Goal: Information Seeking & Learning: Learn about a topic

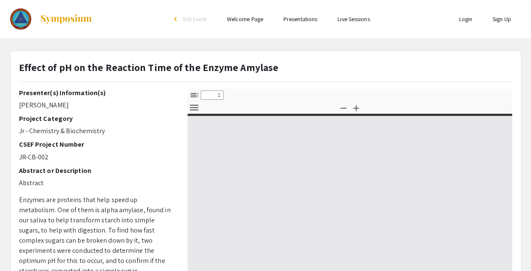
select select "custom"
type input "0"
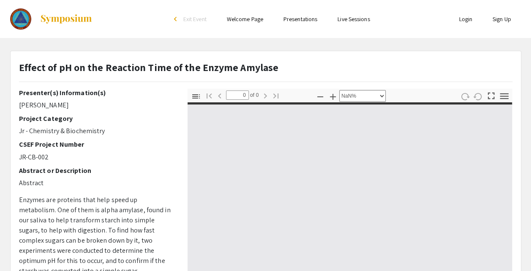
select select "auto"
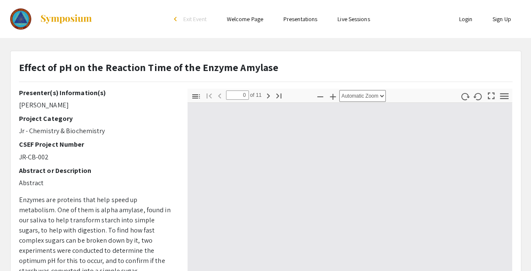
type input "1"
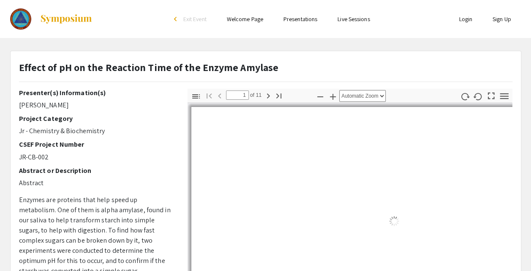
select select "auto"
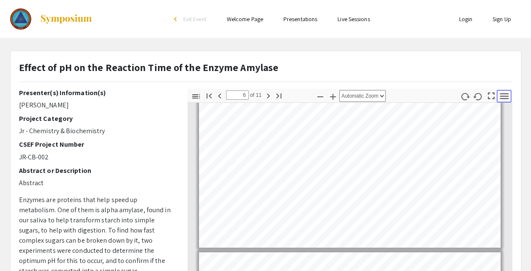
click at [507, 93] on icon "button" at bounding box center [503, 96] width 8 height 6
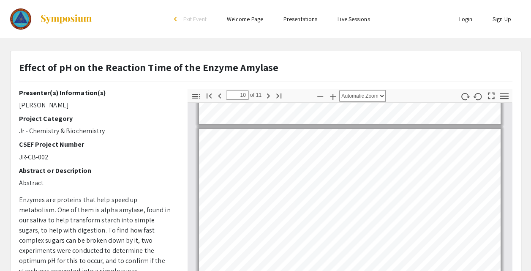
type input "11"
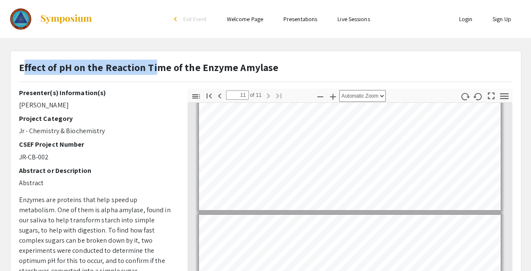
drag, startPoint x: 21, startPoint y: 66, endPoint x: 154, endPoint y: 62, distance: 132.6
click at [154, 62] on strong "Effect of pH on the Reaction Time of the Enzyme Amylase" at bounding box center [149, 67] width 260 height 14
click at [60, 63] on strong "Effect of pH on the Reaction Time of the Enzyme Amylase" at bounding box center [149, 67] width 260 height 14
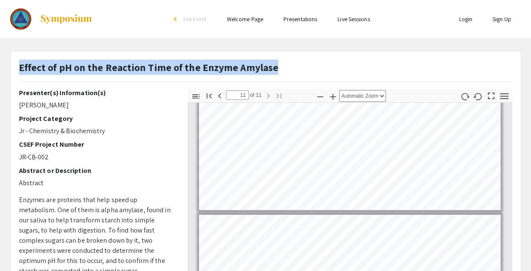
drag, startPoint x: 19, startPoint y: 69, endPoint x: 276, endPoint y: 69, distance: 256.7
click at [276, 69] on div "Effect of pH on the Reaction Time of the Enzyme Amylase" at bounding box center [266, 74] width 506 height 29
copy strong "Effect of pH on the Reaction Time of the Enzyme Amylase"
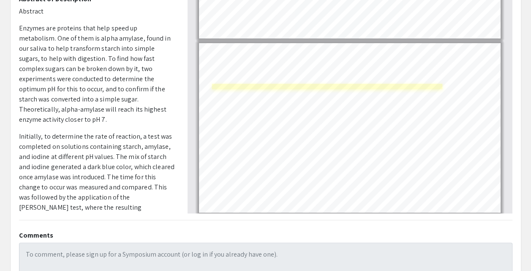
scroll to position [166, 0]
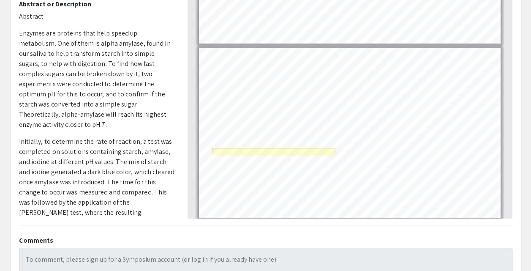
click at [290, 149] on link "Page 11" at bounding box center [273, 151] width 123 height 6
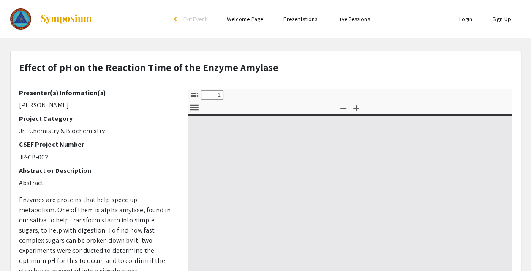
select select "custom"
type input "0"
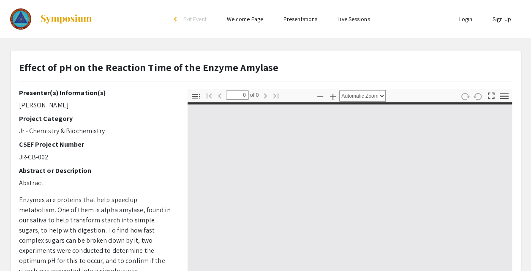
select select "custom"
type input "1"
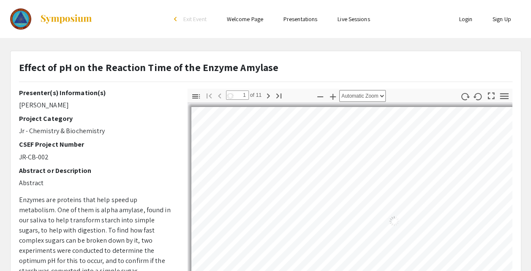
select select "auto"
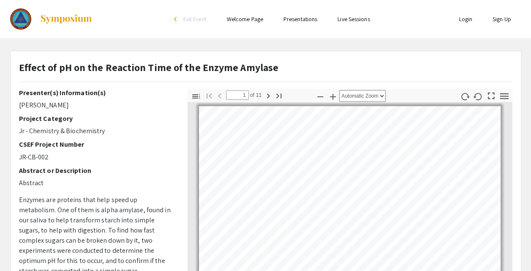
drag, startPoint x: 17, startPoint y: 69, endPoint x: 18, endPoint y: 74, distance: 5.1
click at [18, 74] on div "Effect of pH on the Reaction Time of the Enzyme Amylase" at bounding box center [266, 74] width 506 height 29
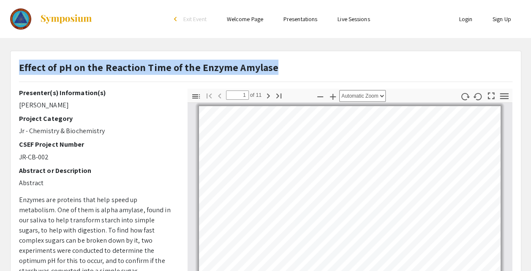
drag, startPoint x: 89, startPoint y: 68, endPoint x: 20, endPoint y: 68, distance: 68.4
click at [20, 68] on div "Effect of pH on the Reaction Time of the Enzyme Amylase" at bounding box center [266, 74] width 506 height 29
copy strong "Effect of pH on the Reaction Time of the Enzyme Amylase"
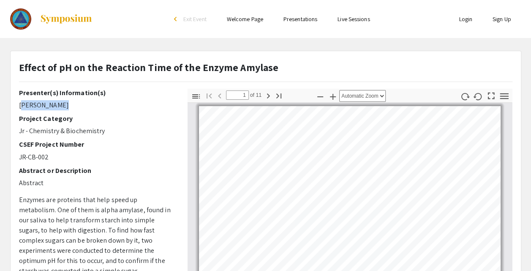
drag, startPoint x: 20, startPoint y: 107, endPoint x: 52, endPoint y: 108, distance: 32.1
click at [52, 108] on p "[PERSON_NAME]" at bounding box center [97, 105] width 156 height 10
copy p "[PERSON_NAME]"
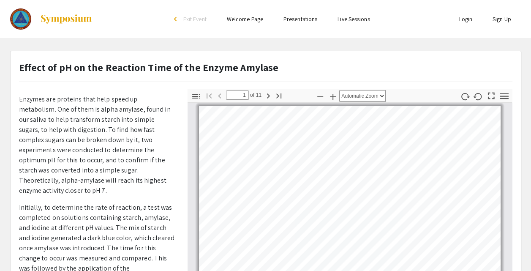
scroll to position [141, 0]
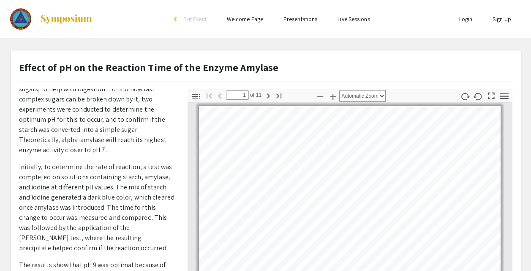
type input "2"
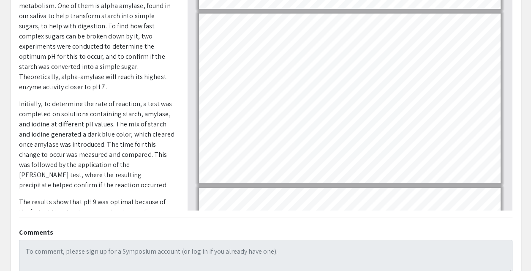
scroll to position [30, 0]
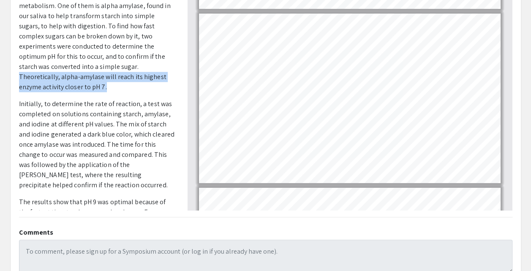
drag, startPoint x: 38, startPoint y: 67, endPoint x: 127, endPoint y: 74, distance: 88.9
click at [127, 74] on p "Enzymes are proteins that help speed up metabolism. One of them is alpha amylas…" at bounding box center [97, 41] width 156 height 101
copy p "Theoretically, alpha-amylase will reach its highest enzyme activity closer to p…"
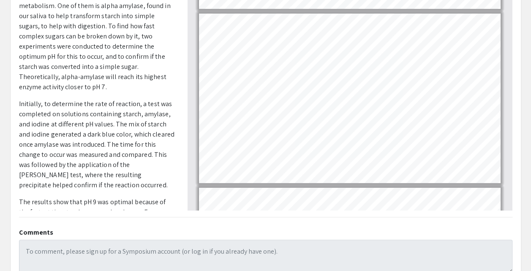
click at [117, 115] on p "Initially, to determine the rate of reaction, a test was completed on solutions…" at bounding box center [97, 144] width 156 height 91
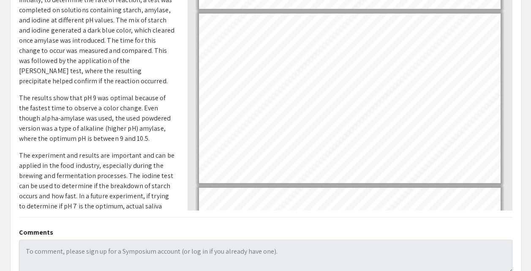
scroll to position [137, 0]
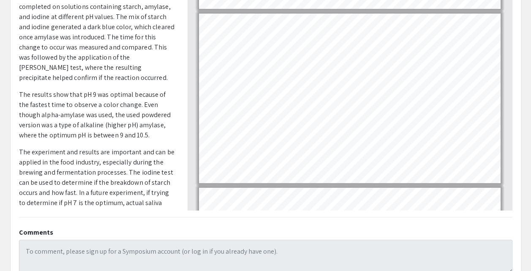
drag, startPoint x: 52, startPoint y: 84, endPoint x: 155, endPoint y: 124, distance: 110.5
click at [155, 124] on p "The results show that pH 9 was optimal because of the fastest time to observe a…" at bounding box center [97, 115] width 156 height 51
copy p "show that pH 9 was optimal because of the fastest time to observe a color chang…"
click at [160, 147] on p "The experiment and results are important and can be applied in the food industr…" at bounding box center [97, 182] width 156 height 71
